Goal: Information Seeking & Learning: Learn about a topic

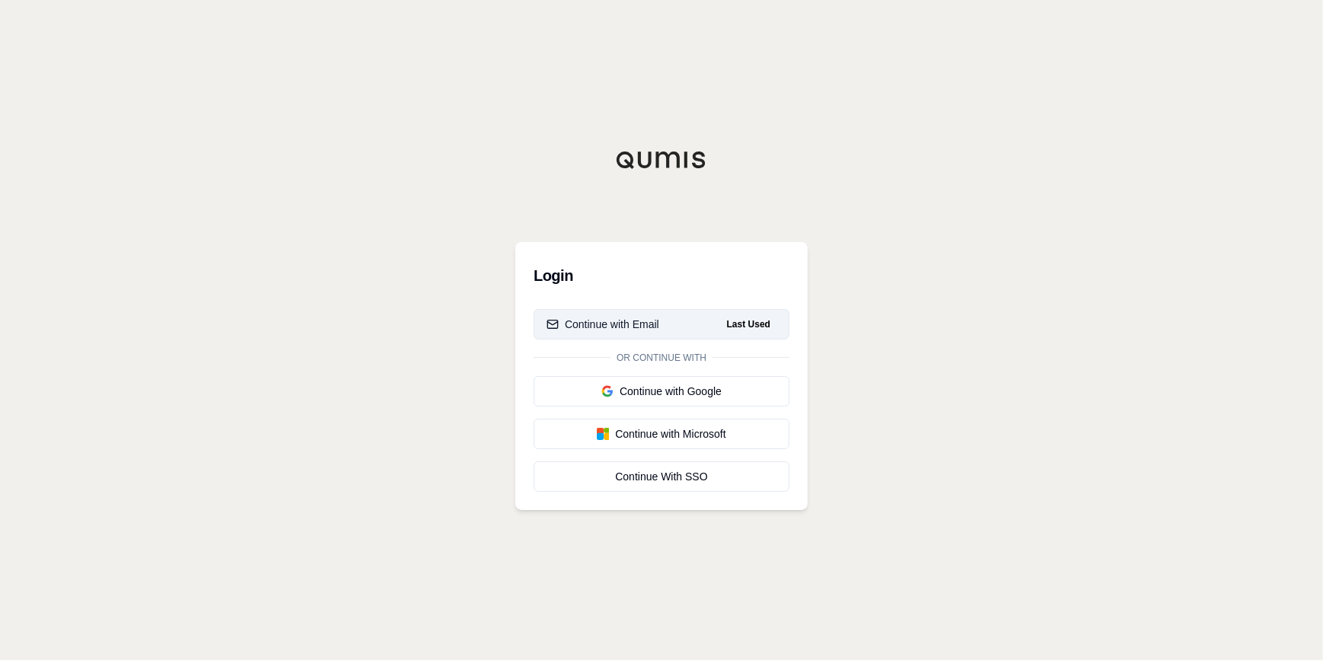
click at [605, 323] on div "Continue with Email" at bounding box center [603, 324] width 113 height 15
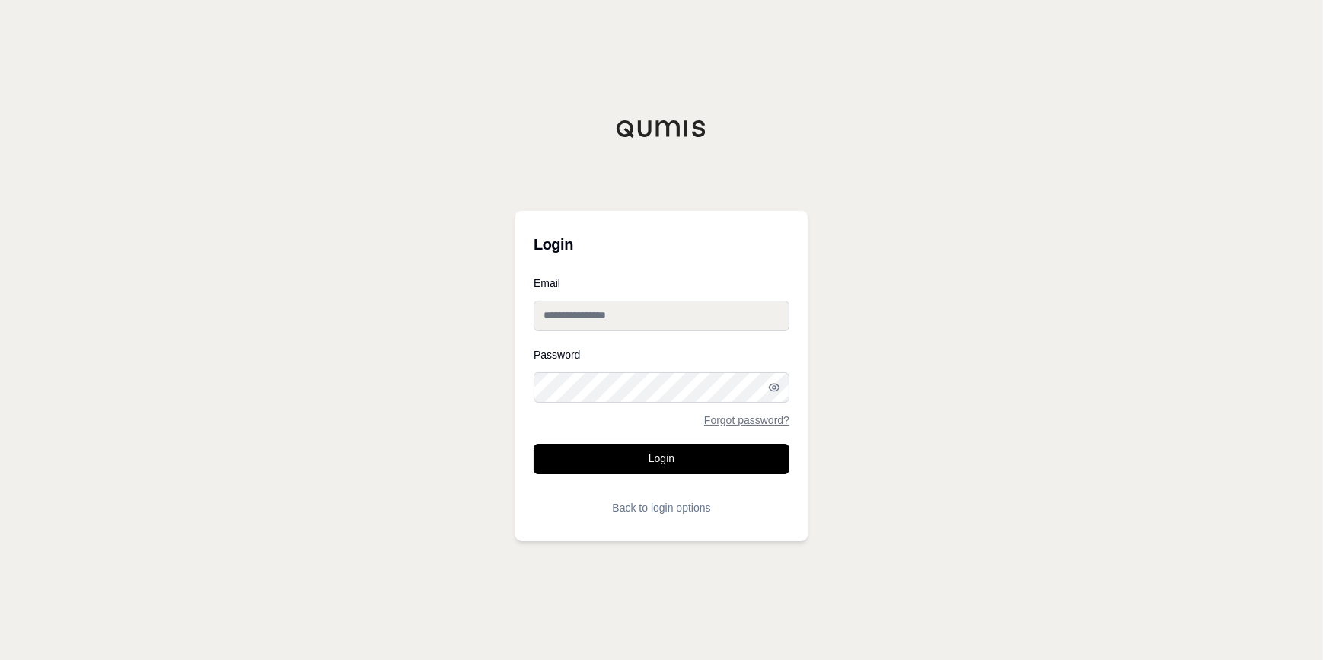
type input "**********"
click at [604, 321] on input "**********" at bounding box center [662, 316] width 256 height 30
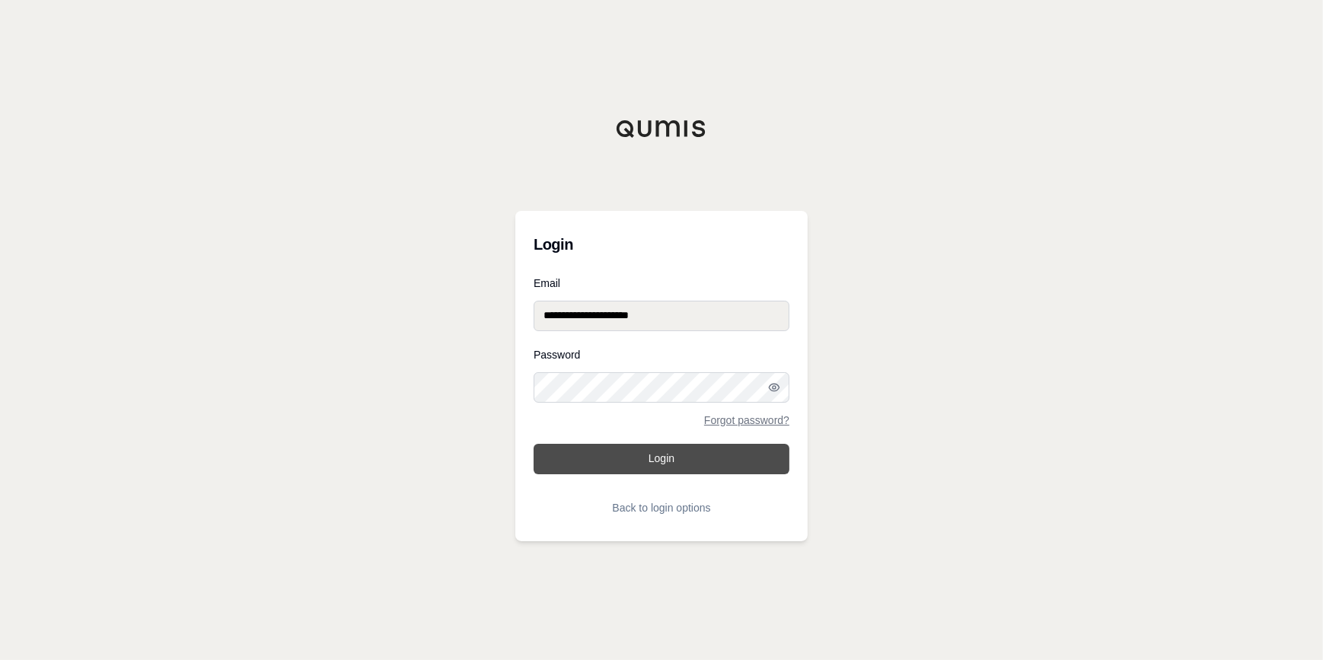
click at [598, 451] on button "Login" at bounding box center [662, 459] width 256 height 30
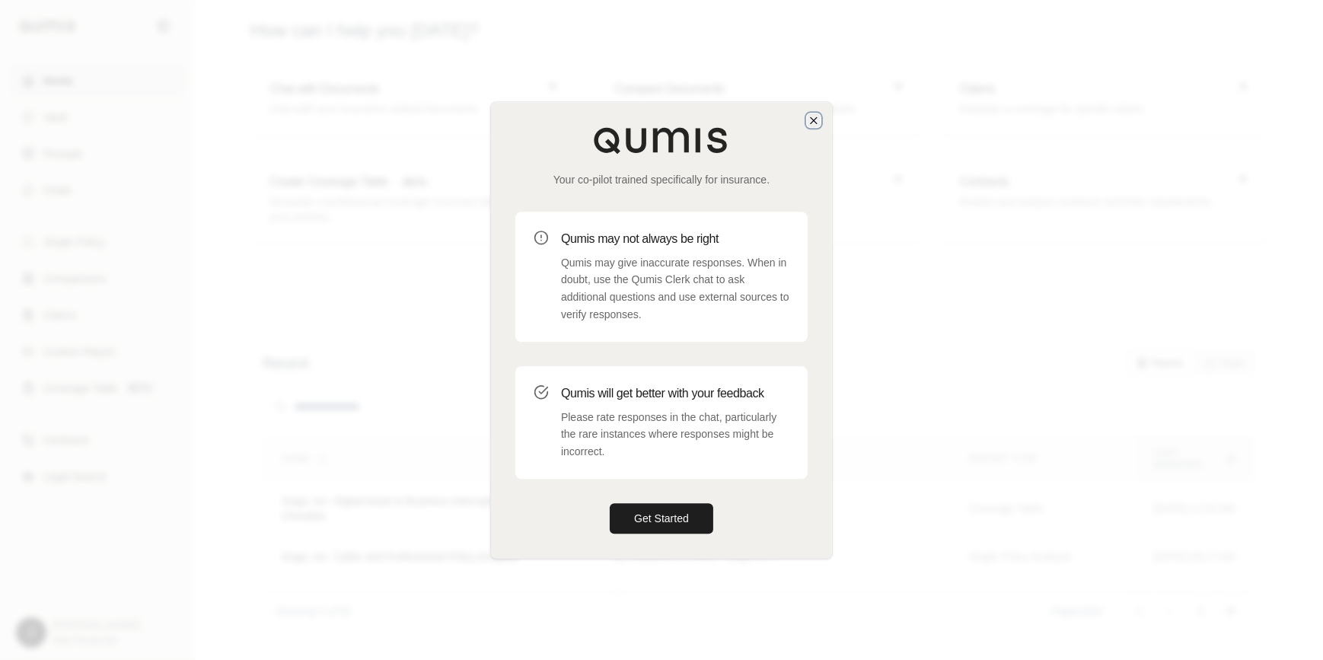
click at [815, 116] on icon "button" at bounding box center [814, 120] width 12 height 12
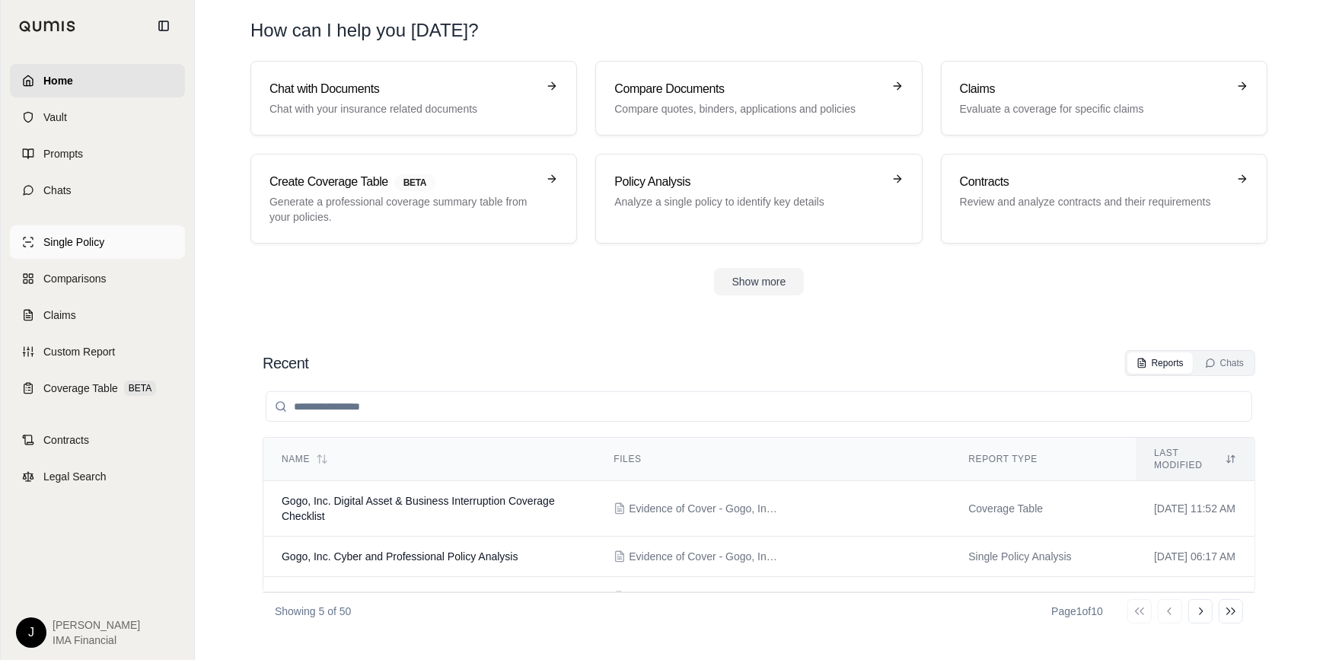
click at [90, 249] on span "Single Policy" at bounding box center [73, 241] width 61 height 15
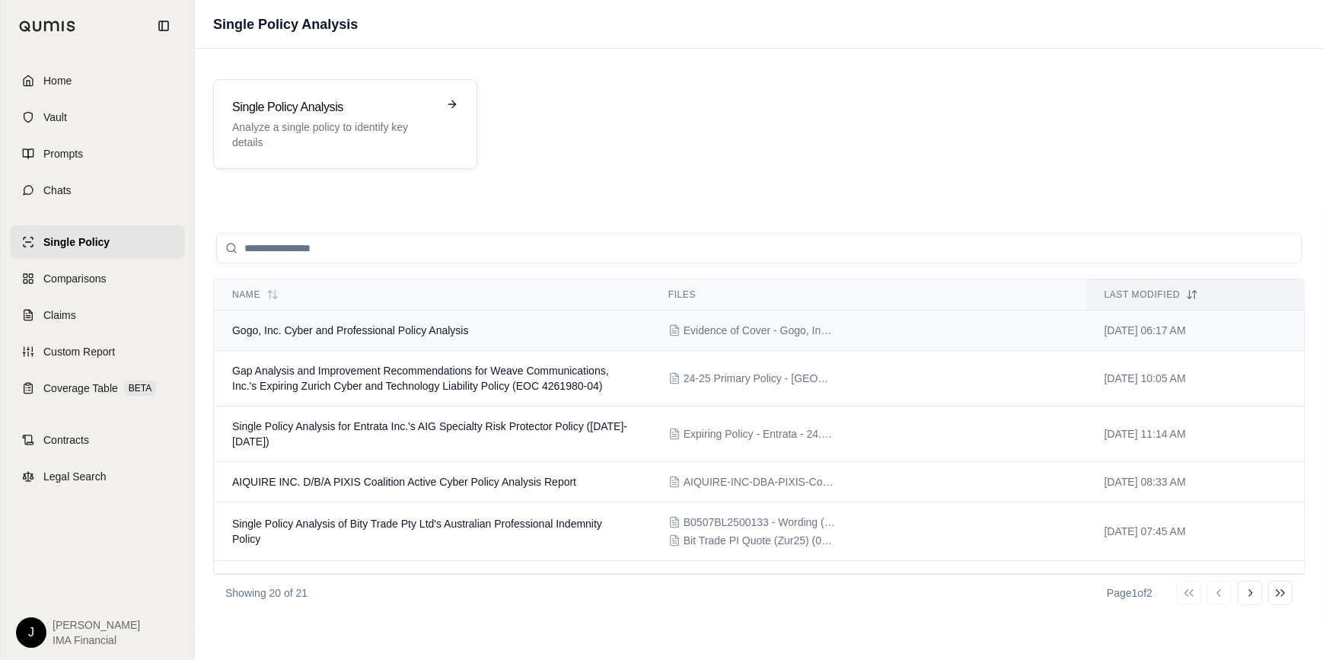
click at [339, 326] on span "Gogo, Inc. Cyber and Professional Policy Analysis" at bounding box center [350, 330] width 237 height 12
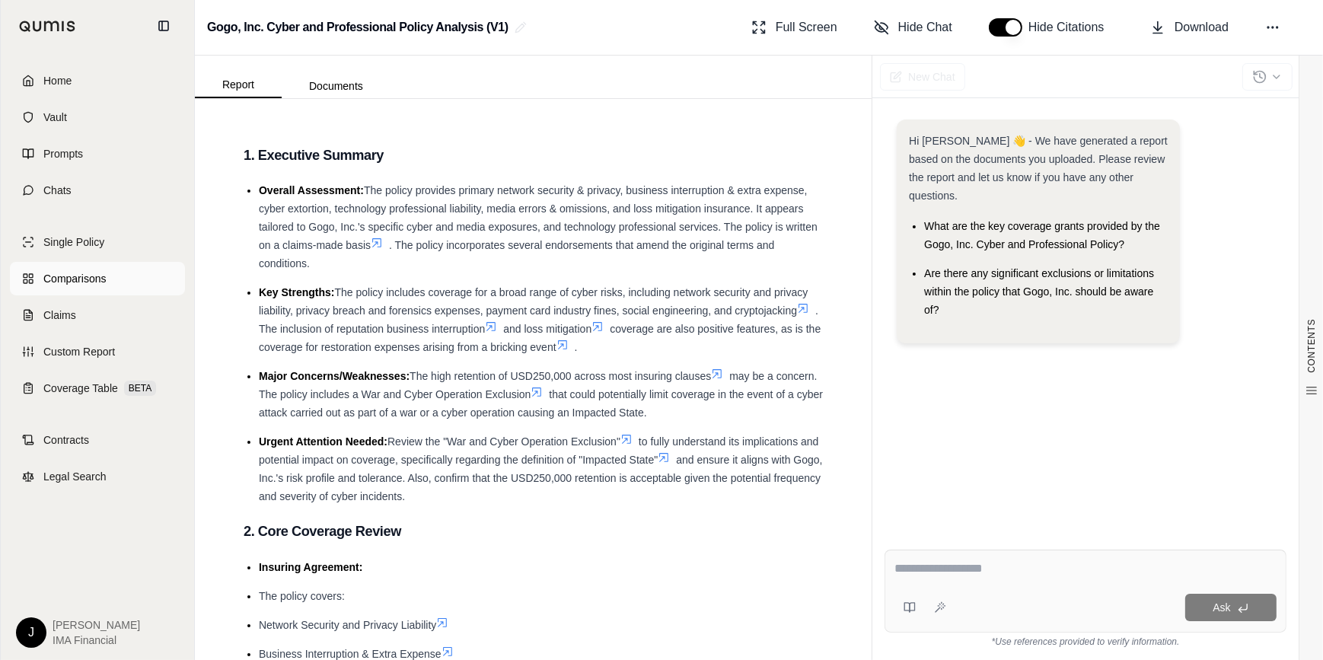
click at [85, 278] on span "Comparisons" at bounding box center [74, 278] width 62 height 15
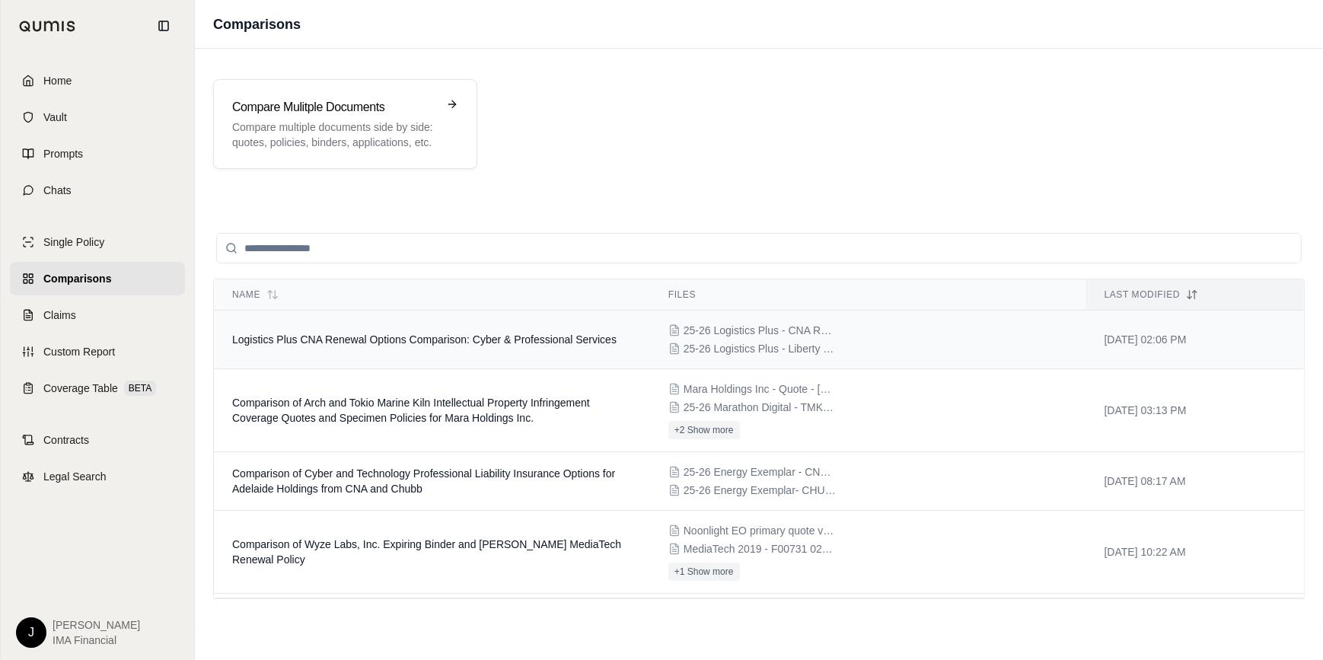
click at [357, 334] on span "Logistics Plus CNA Renewal Options Comparison: Cyber & Professional Services" at bounding box center [424, 339] width 384 height 12
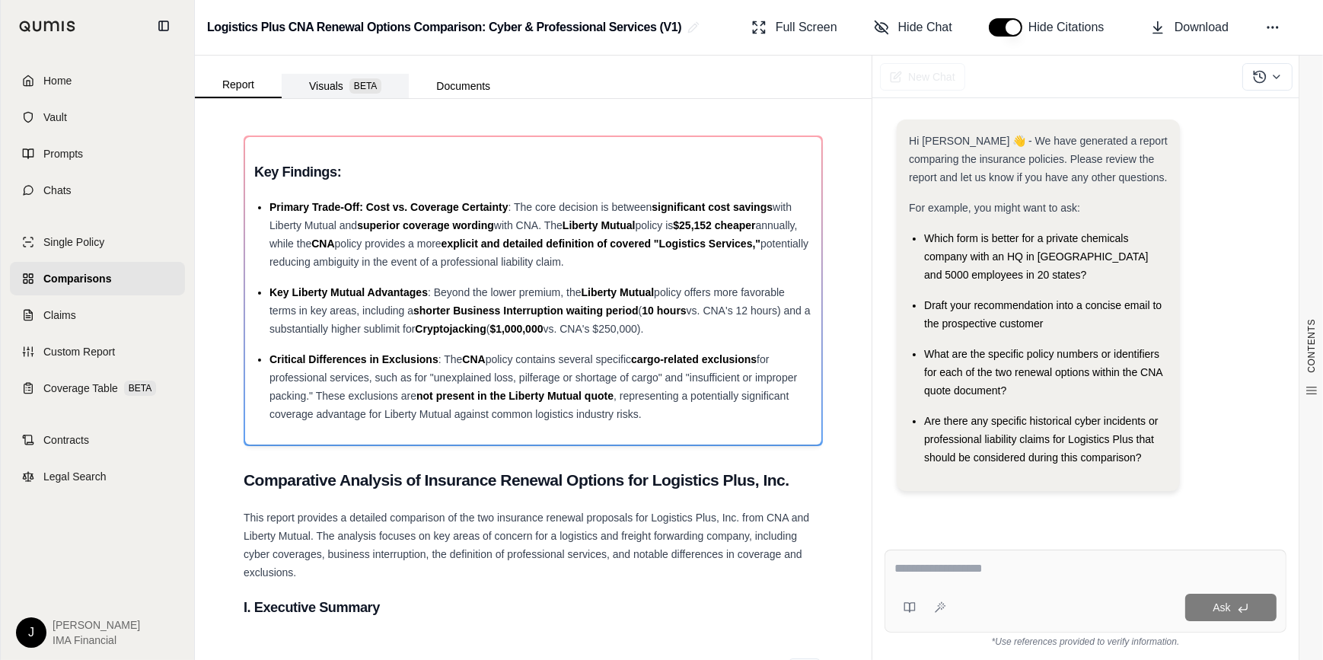
click at [352, 84] on span "BETA" at bounding box center [365, 85] width 32 height 15
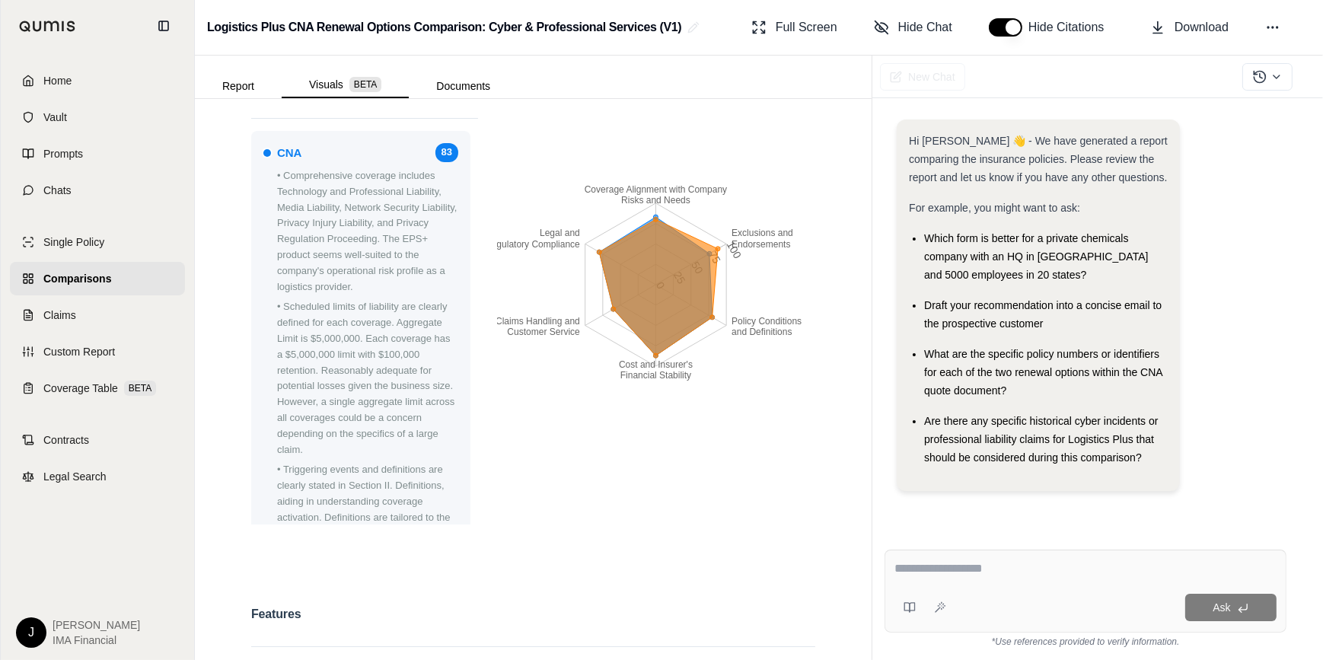
scroll to position [207, 0]
